Goal: Complete application form

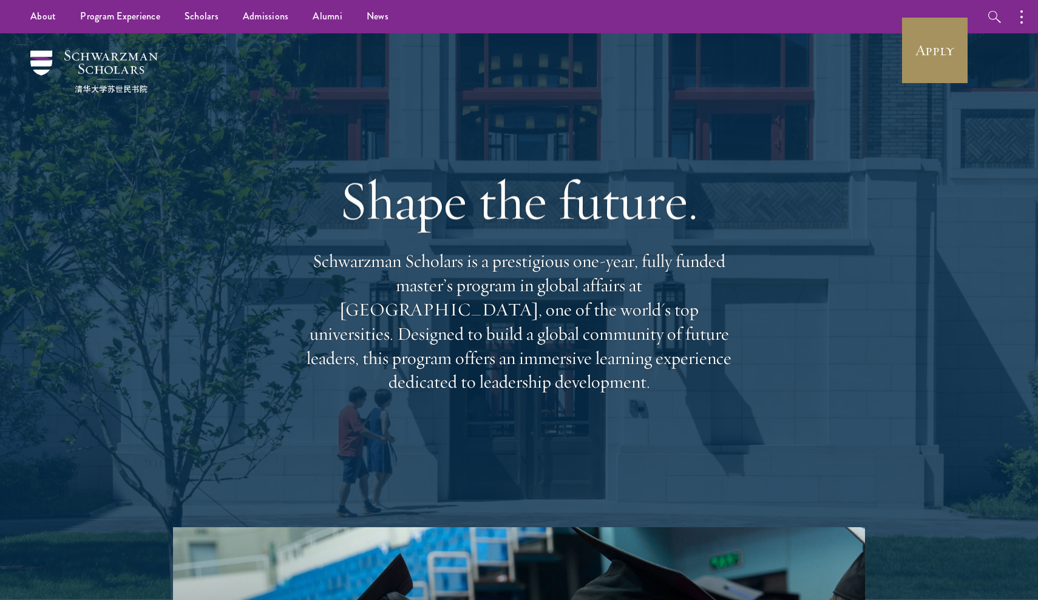
click at [904, 67] on link "Apply" at bounding box center [935, 50] width 68 height 68
click at [922, 66] on link "Apply" at bounding box center [935, 50] width 68 height 68
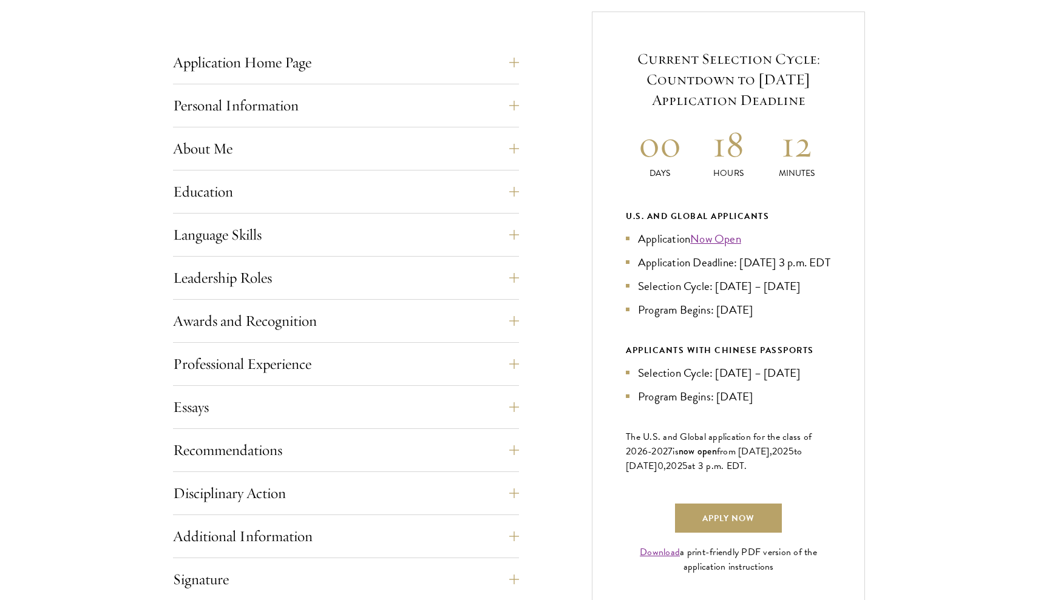
scroll to position [481, 0]
click at [227, 155] on button "About Me" at bounding box center [355, 147] width 346 height 29
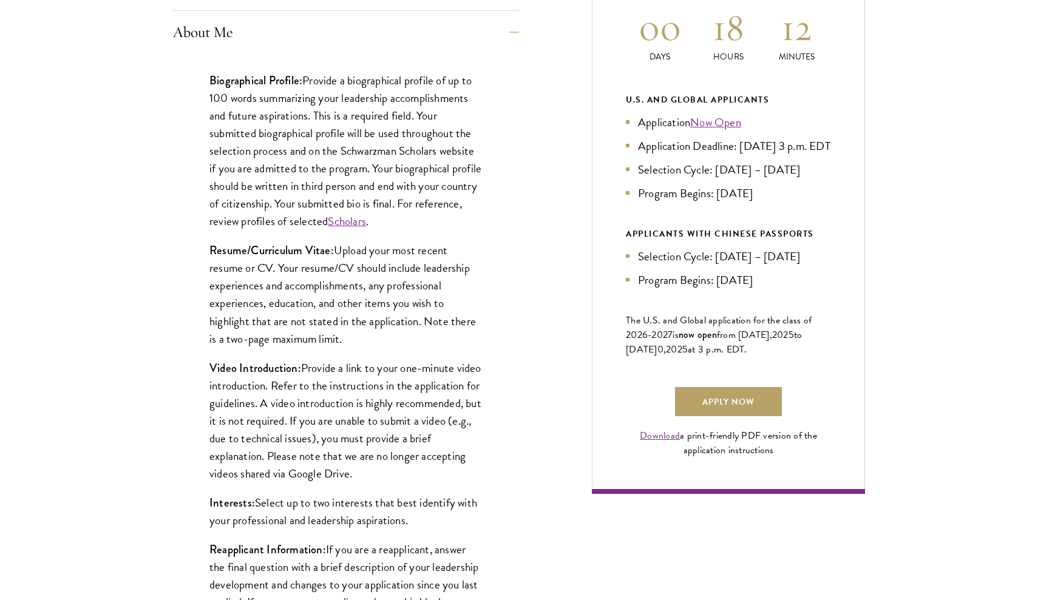
scroll to position [619, 0]
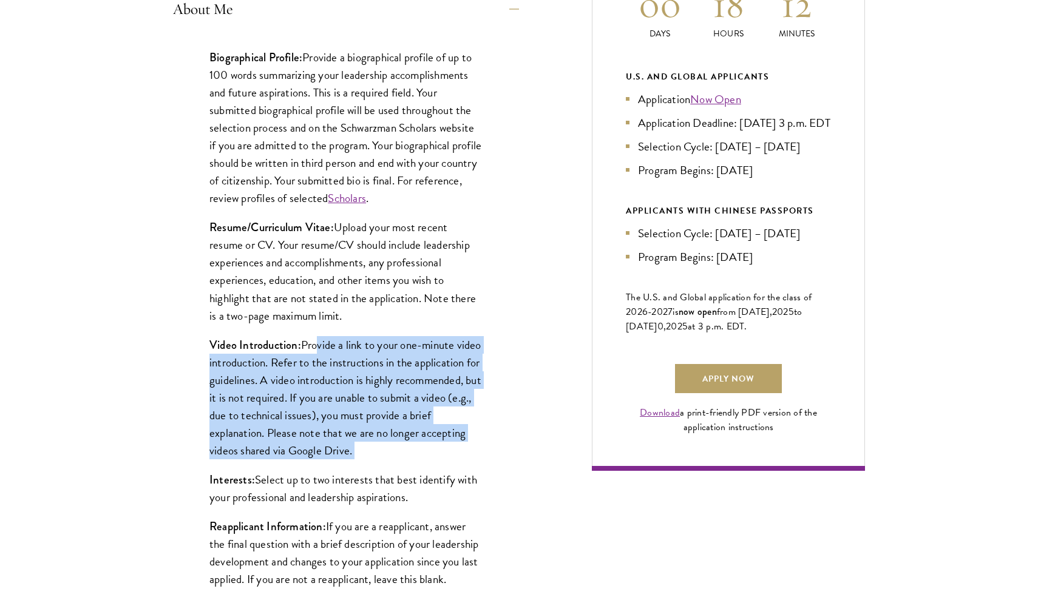
drag, startPoint x: 312, startPoint y: 343, endPoint x: 274, endPoint y: 461, distance: 123.6
click at [274, 461] on div "Biographical Profile: Provide a biographical profile of up to 100 words summari…" at bounding box center [346, 324] width 346 height 589
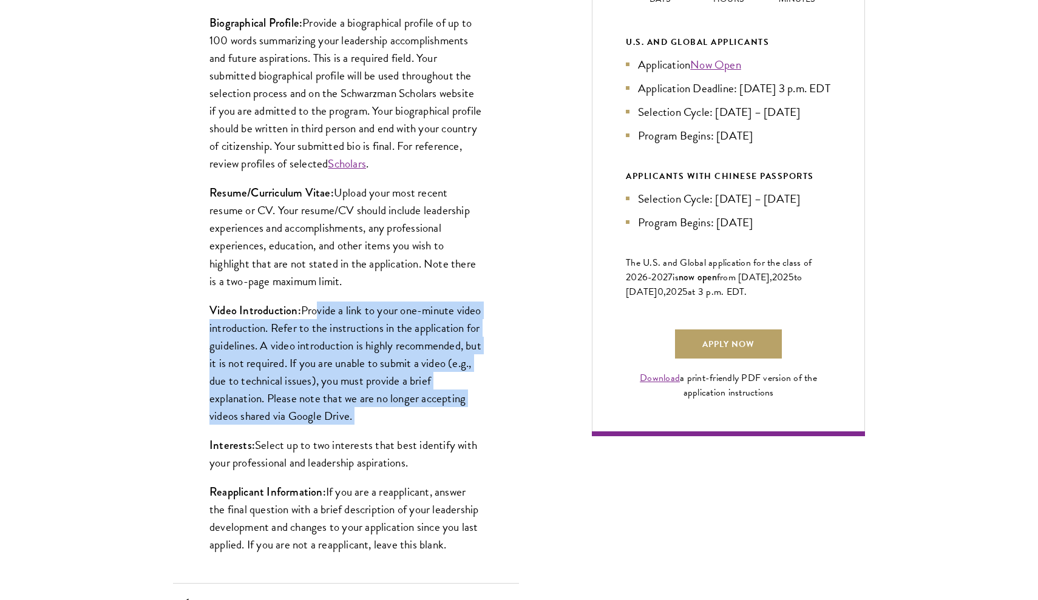
scroll to position [655, 0]
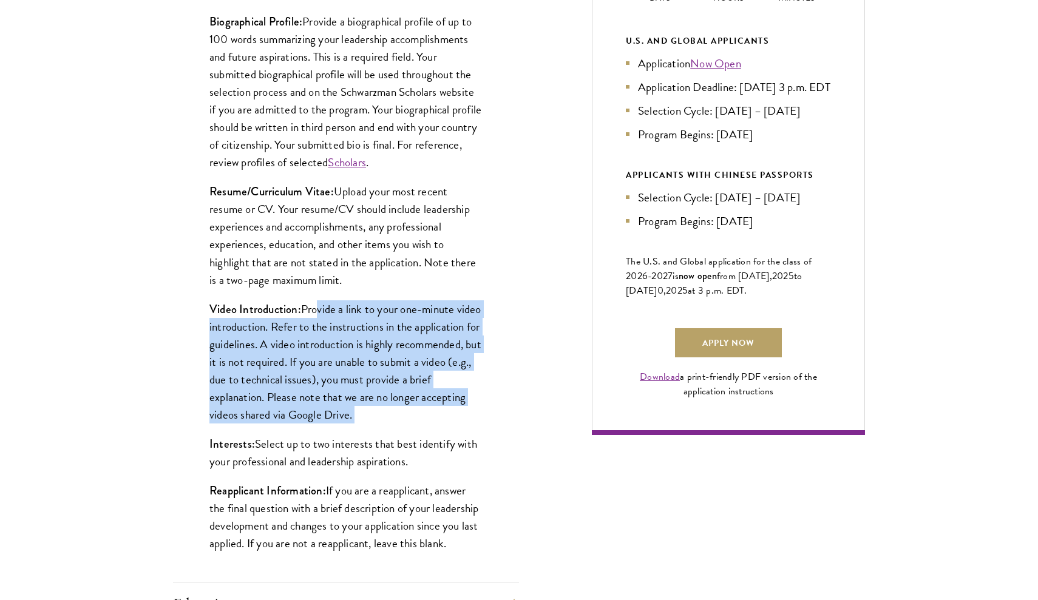
click at [275, 402] on p "Video Introduction: Provide a link to your one-minute video introduction. Refer…" at bounding box center [345, 361] width 273 height 123
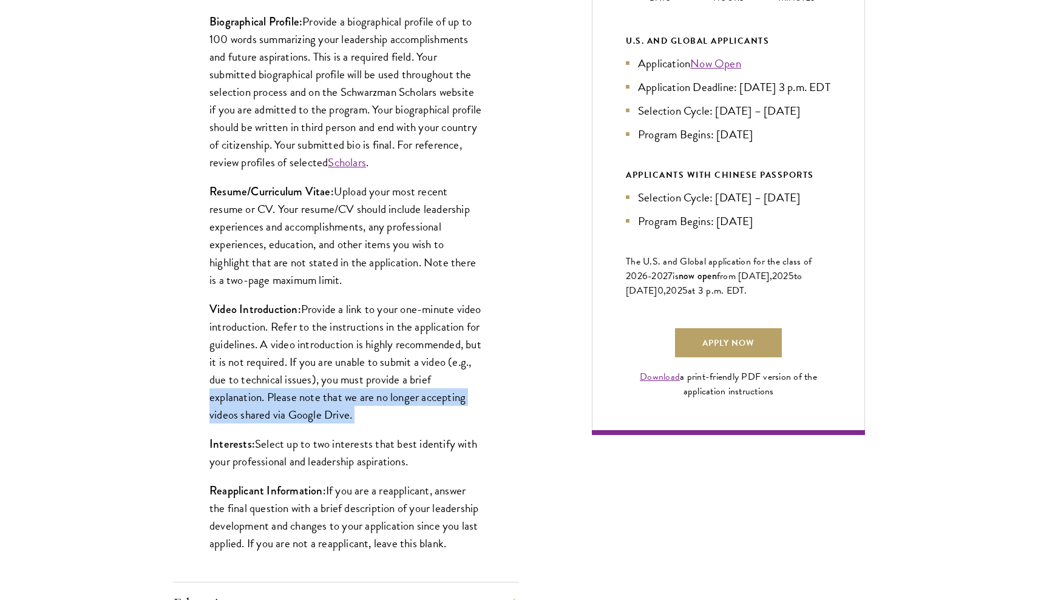
drag, startPoint x: 275, startPoint y: 394, endPoint x: 275, endPoint y: 422, distance: 28.5
click at [275, 422] on div "Biographical Profile: Provide a biographical profile of up to 100 words summari…" at bounding box center [346, 289] width 346 height 589
click at [281, 374] on p "Video Introduction: Provide a link to your one-minute video introduction. Refer…" at bounding box center [345, 361] width 273 height 123
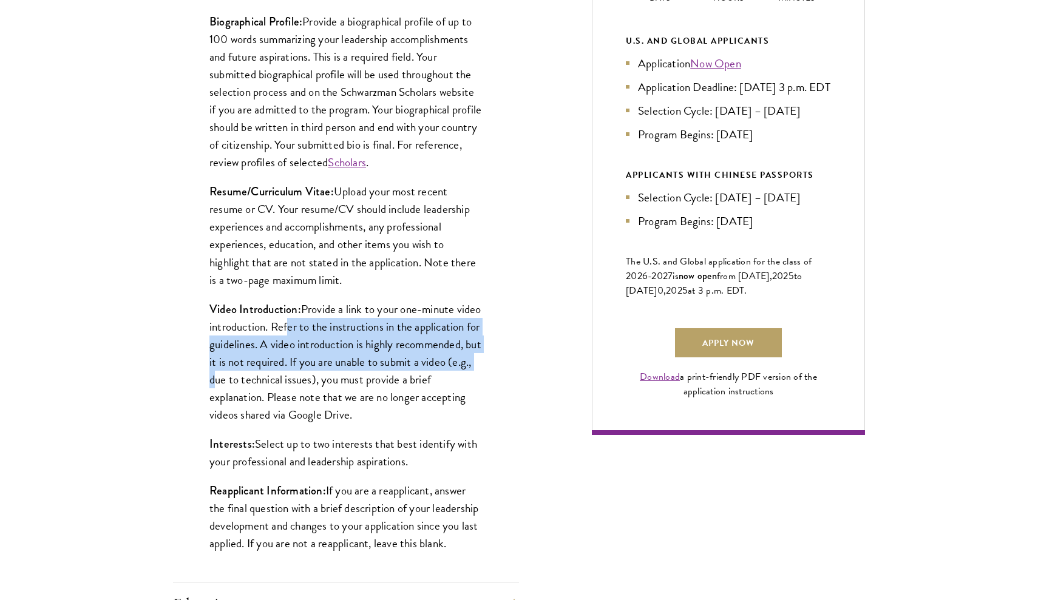
drag, startPoint x: 310, startPoint y: 327, endPoint x: 303, endPoint y: 368, distance: 41.9
click at [303, 368] on p "Video Introduction: Provide a link to your one-minute video introduction. Refer…" at bounding box center [345, 361] width 273 height 123
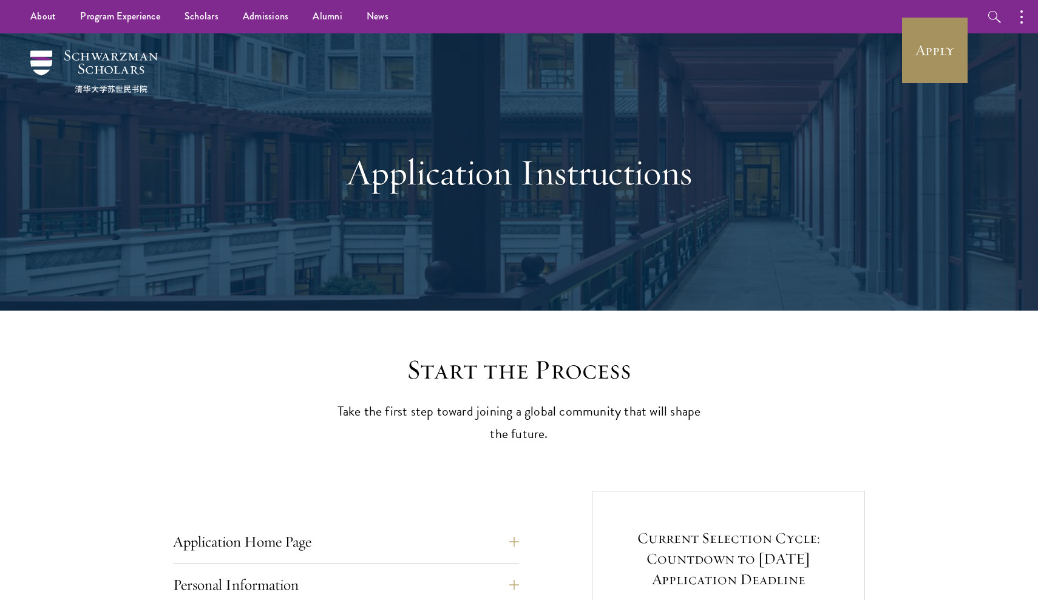
scroll to position [0, 0]
click at [948, 33] on link "Apply" at bounding box center [935, 50] width 68 height 68
click at [914, 55] on link "Apply" at bounding box center [935, 50] width 68 height 68
